Goal: Task Accomplishment & Management: Manage account settings

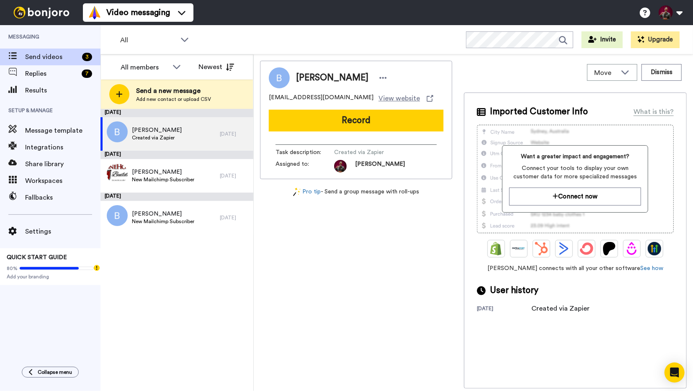
click at [50, 13] on img at bounding box center [41, 13] width 63 height 12
click at [201, 213] on div "[PERSON_NAME] New Mailchimp Subscriber" at bounding box center [160, 218] width 119 height 34
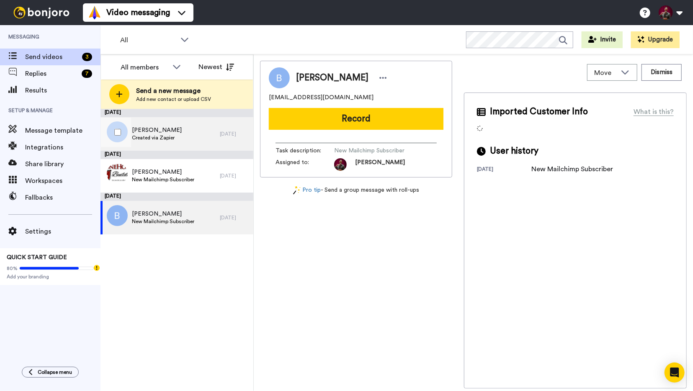
click at [191, 137] on div "[PERSON_NAME] Created via Zapier" at bounding box center [160, 134] width 119 height 34
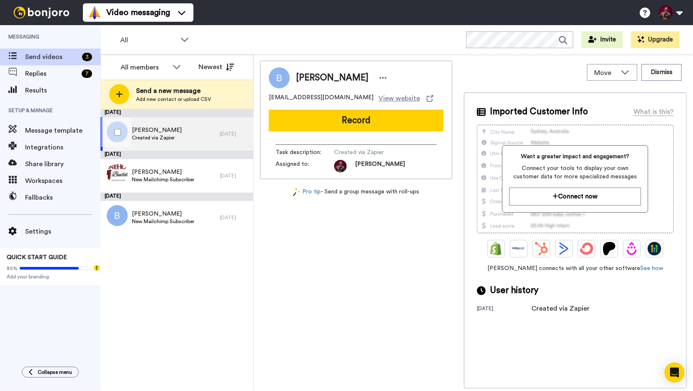
click at [199, 124] on div "[PERSON_NAME] Created via Zapier" at bounding box center [160, 134] width 119 height 34
click at [379, 75] on icon at bounding box center [383, 78] width 8 height 8
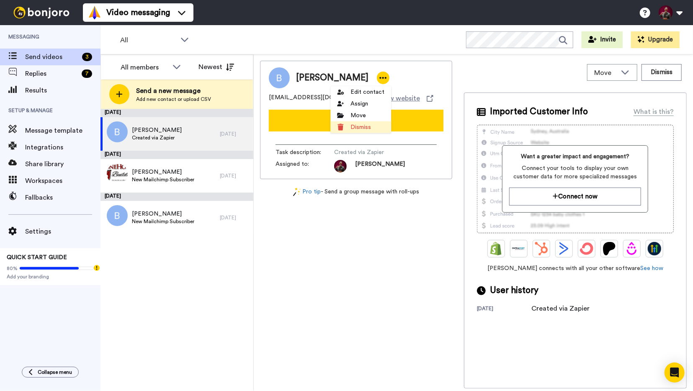
click at [364, 125] on li "Dismiss" at bounding box center [360, 127] width 61 height 12
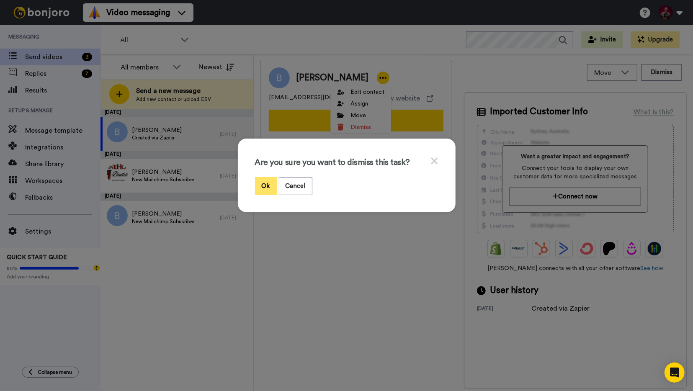
click at [269, 189] on button "Ok" at bounding box center [266, 186] width 22 height 18
